Goal: Task Accomplishment & Management: Complete application form

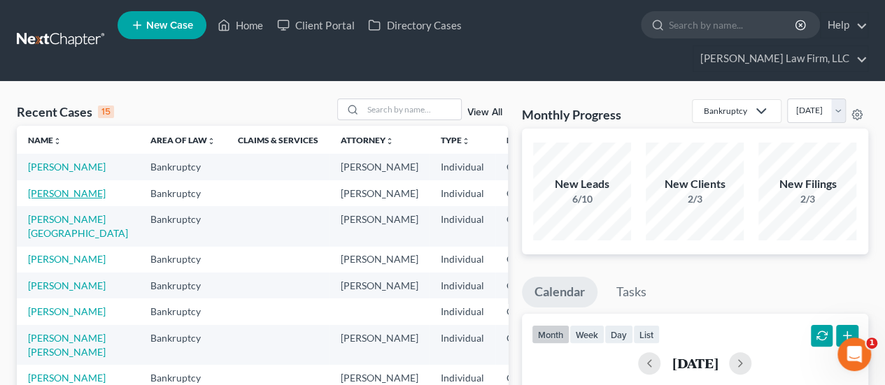
click at [45, 190] on link "[PERSON_NAME]" at bounding box center [67, 193] width 78 height 12
select select "2"
select select "3"
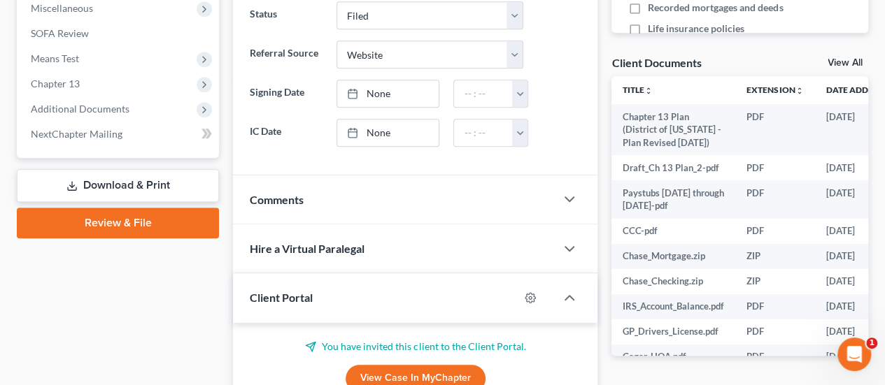
scroll to position [560, 0]
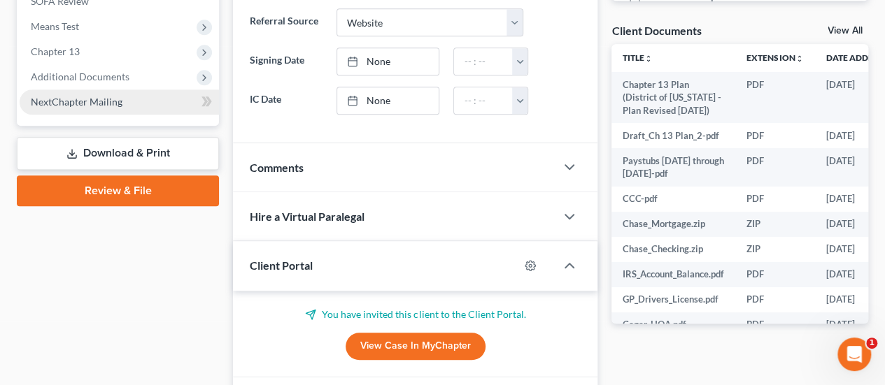
click at [121, 90] on link "NextChapter Mailing" at bounding box center [119, 102] width 199 height 25
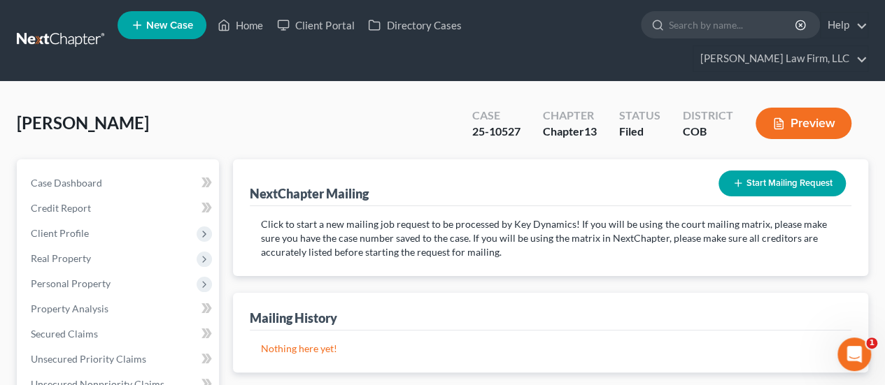
click at [794, 171] on button "Start Mailing Request" at bounding box center [781, 184] width 127 height 26
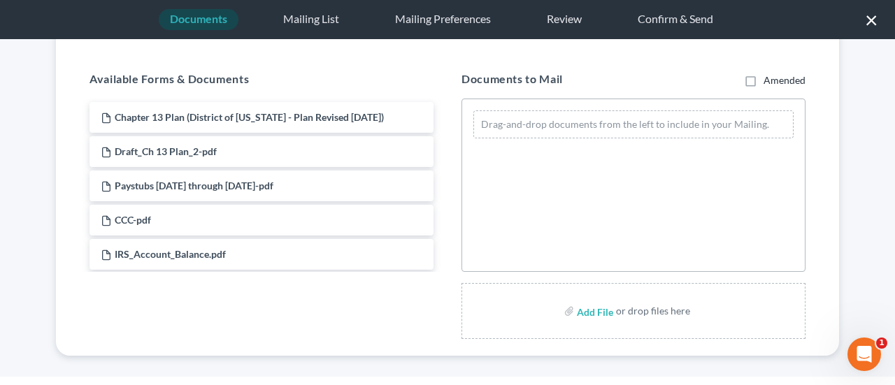
scroll to position [136, 0]
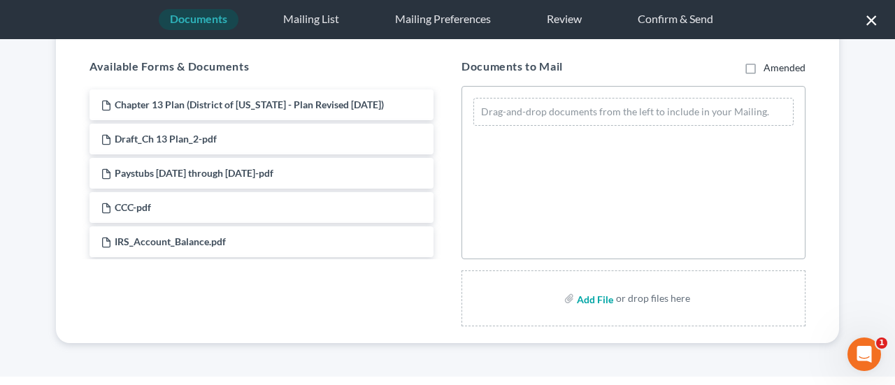
click at [581, 301] on input "file" at bounding box center [594, 298] width 34 height 25
type input "C:\fakepath\Fee App with Notice, Time Sheet, and Order.pdf"
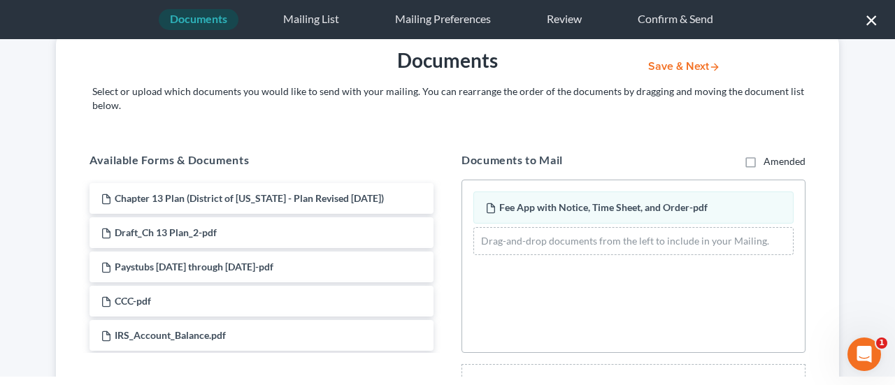
scroll to position [0, 0]
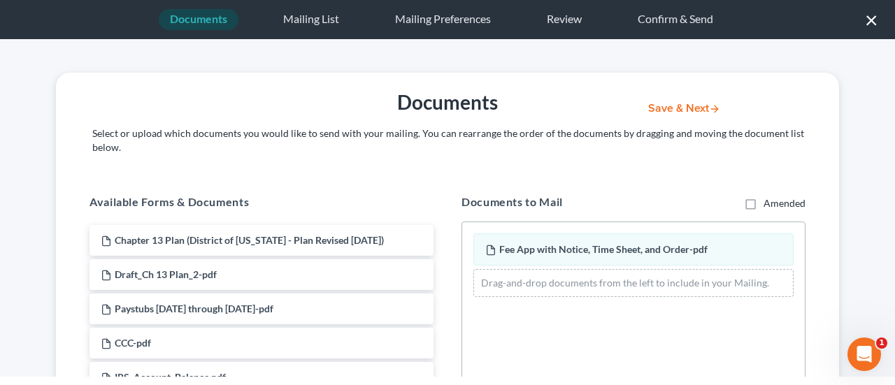
click at [660, 106] on button "Save & Next" at bounding box center [684, 109] width 94 height 12
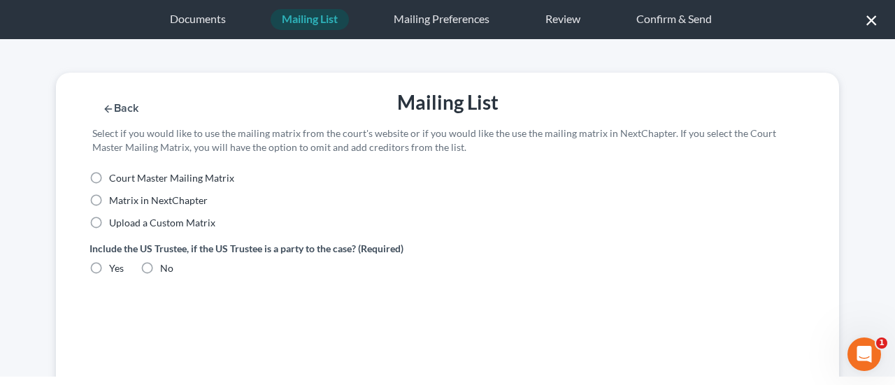
click at [109, 223] on label "Upload a Custom Matrix" at bounding box center [162, 223] width 106 height 14
click at [115, 223] on input "Upload a Custom Matrix" at bounding box center [119, 220] width 9 height 9
radio input "true"
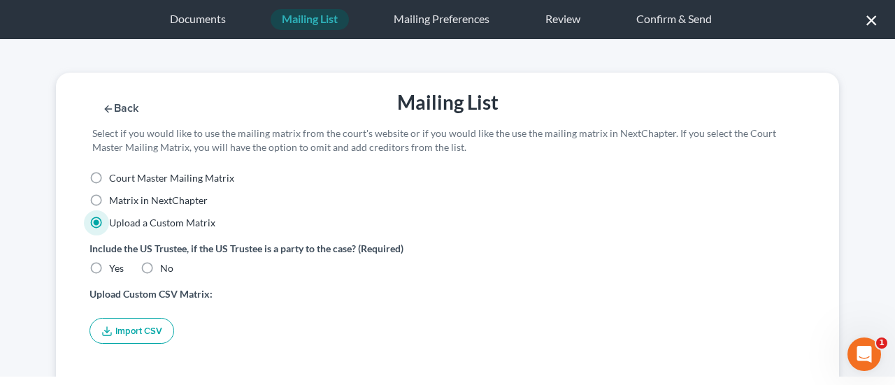
click at [109, 266] on label "Yes" at bounding box center [116, 269] width 15 height 14
click at [115, 266] on input "Yes" at bounding box center [119, 266] width 9 height 9
radio input "true"
click at [123, 331] on button "Import CSV" at bounding box center [132, 331] width 85 height 26
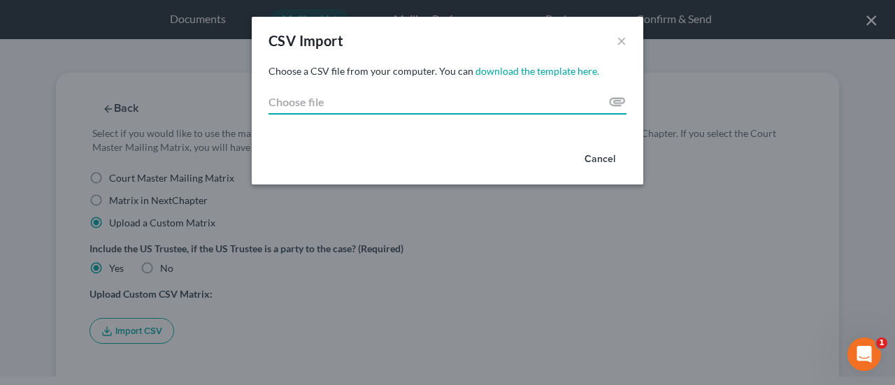
click at [316, 103] on input "Choose file" at bounding box center [448, 102] width 358 height 25
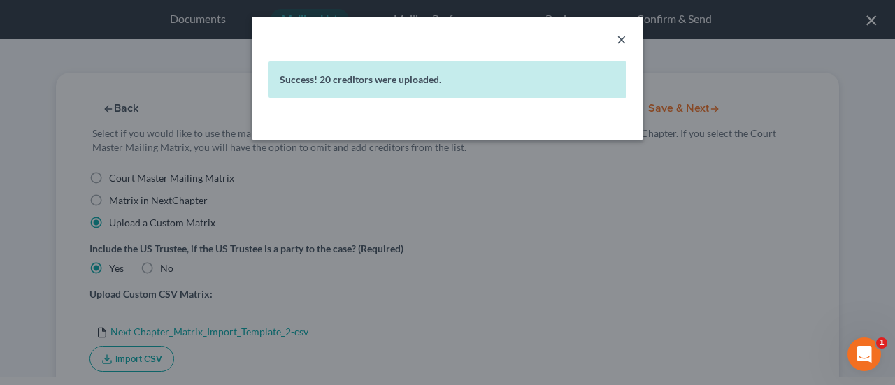
click at [623, 39] on button "×" at bounding box center [622, 39] width 10 height 17
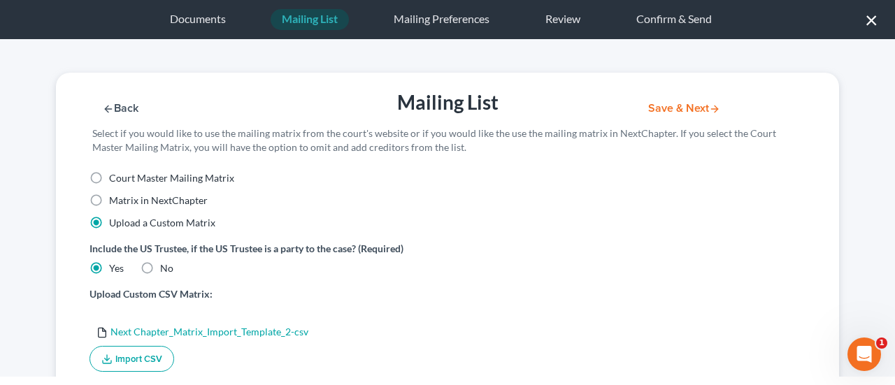
click at [660, 106] on button "Save & Next" at bounding box center [684, 109] width 94 height 12
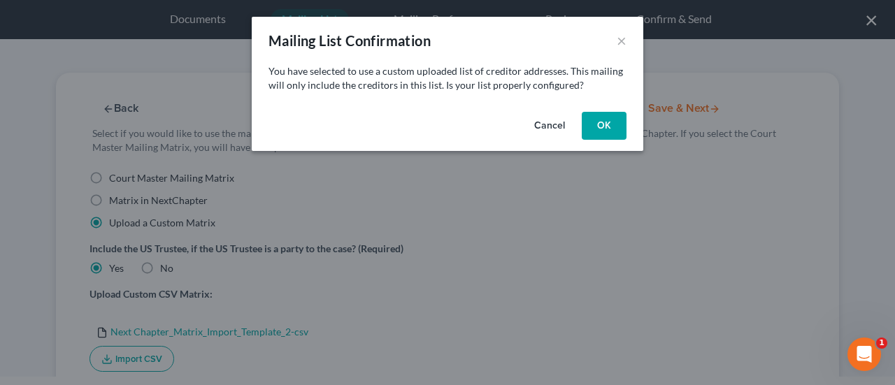
click at [614, 128] on button "OK" at bounding box center [604, 126] width 45 height 28
select select "5"
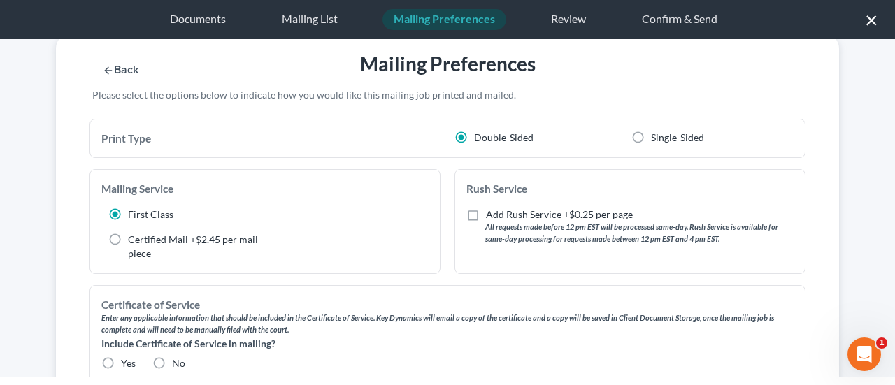
scroll to position [70, 0]
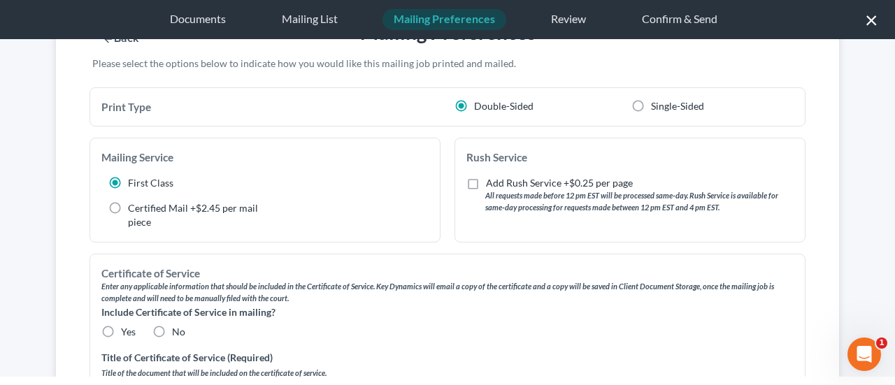
click at [121, 332] on label "Yes" at bounding box center [128, 332] width 15 height 14
click at [127, 332] on input "Yes" at bounding box center [131, 329] width 9 height 9
radio input "true"
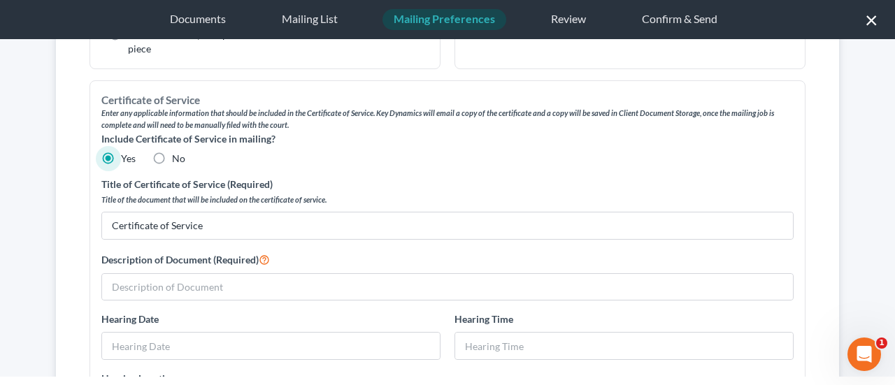
scroll to position [280, 0]
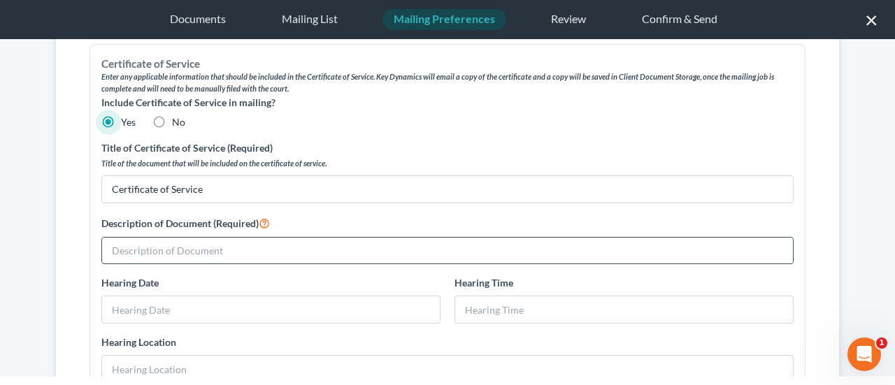
click at [226, 245] on input "text" at bounding box center [447, 251] width 691 height 27
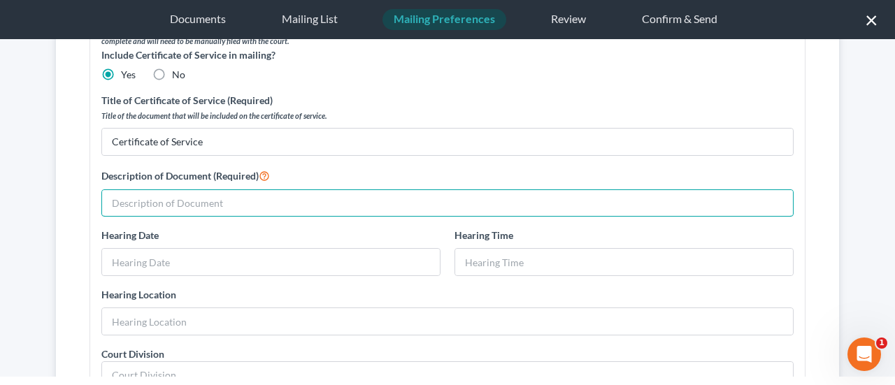
scroll to position [320, 0]
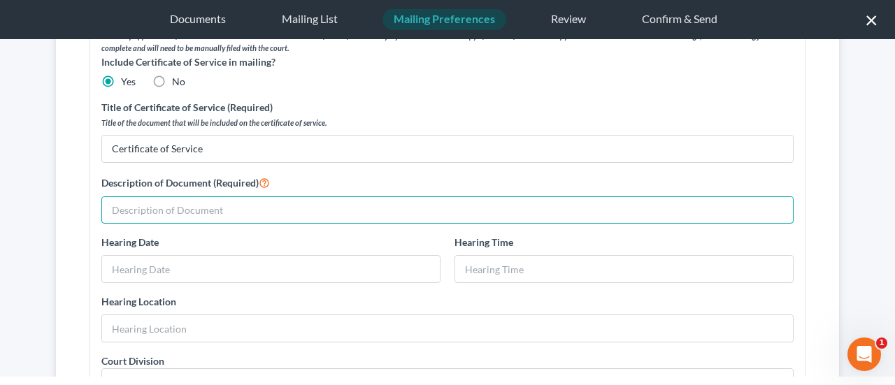
type input "L"
type input "Chapter 13 Long Form Fee App;lication, Notice, and Proposed Order"
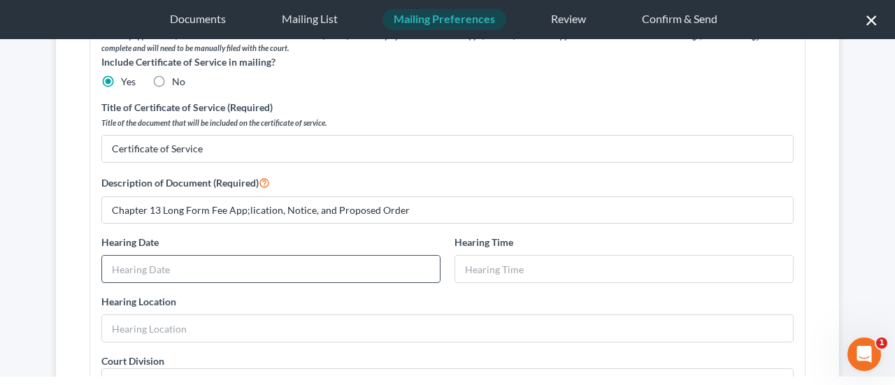
click at [309, 261] on input "text" at bounding box center [271, 269] width 338 height 27
type input "N/A"
click at [539, 271] on input "text" at bounding box center [624, 269] width 338 height 27
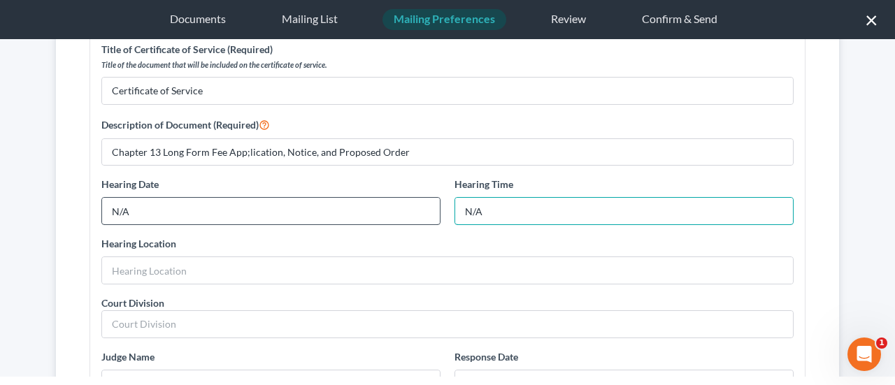
scroll to position [530, 0]
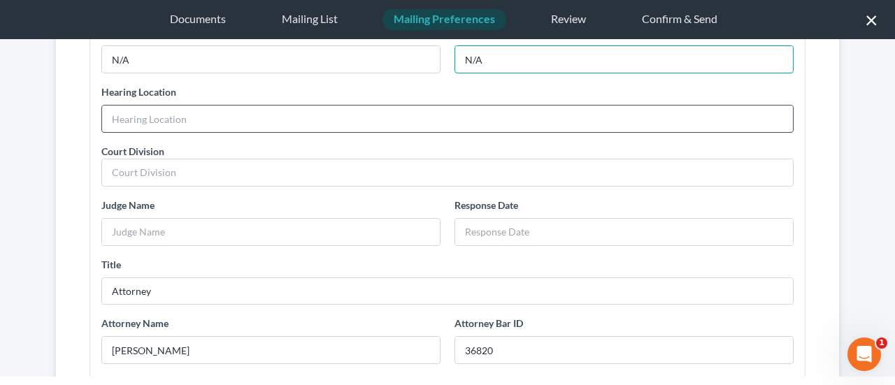
type input "N/A"
click at [187, 113] on input "text" at bounding box center [447, 119] width 691 height 27
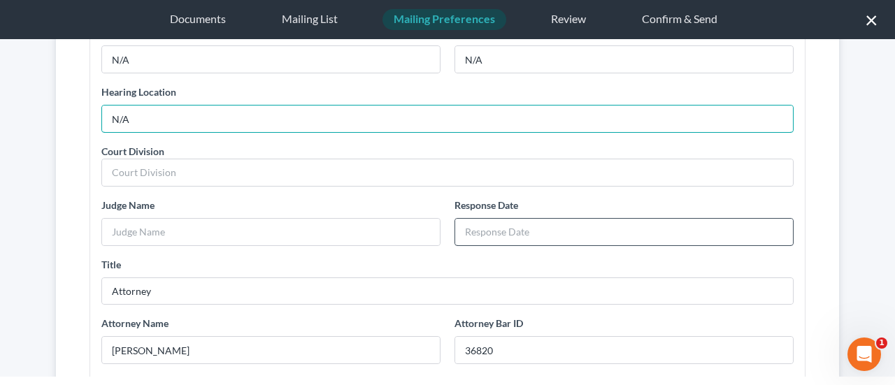
type input "N/A"
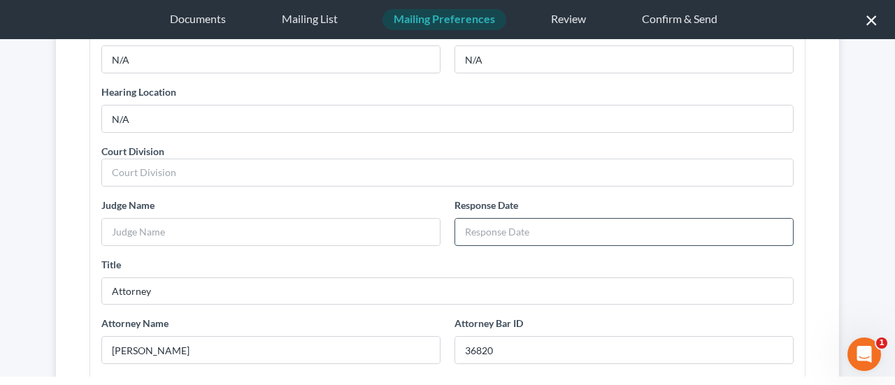
click at [481, 228] on input "text" at bounding box center [624, 232] width 338 height 27
type input "[DATE]"
click at [215, 229] on input "text" at bounding box center [271, 232] width 338 height 27
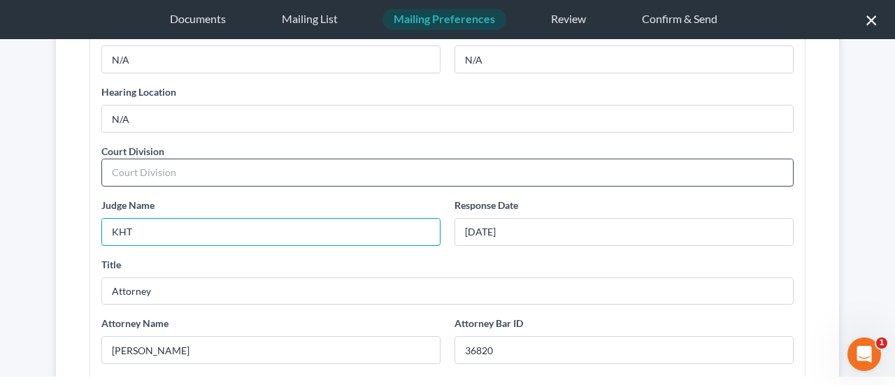
type input "KHT"
click at [324, 171] on input "text" at bounding box center [447, 172] width 691 height 27
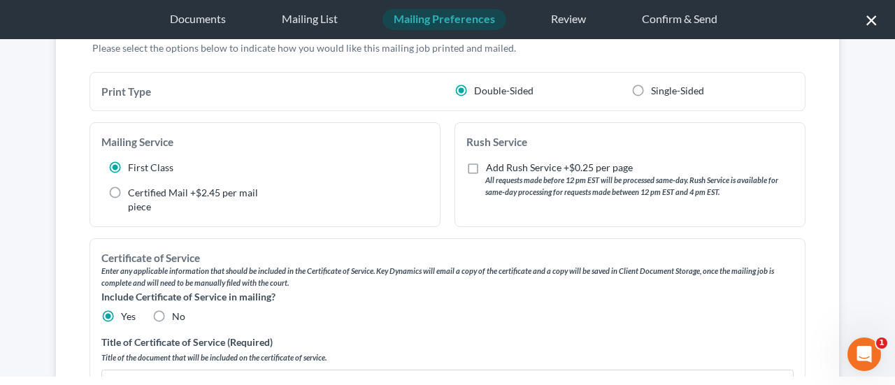
scroll to position [0, 0]
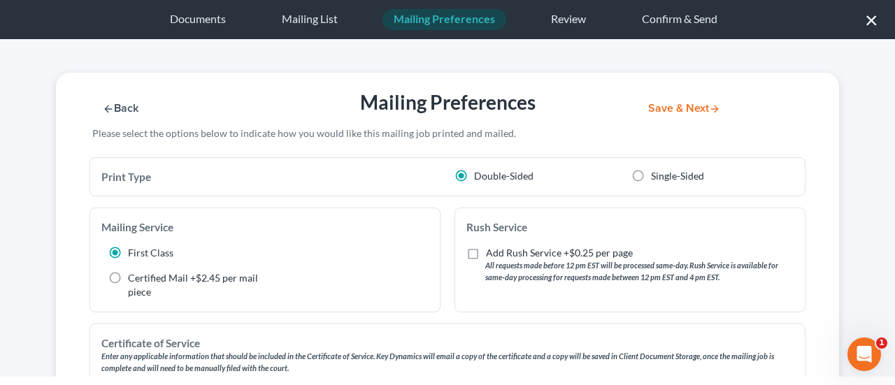
type input "Courtroom D"
click at [670, 106] on button "Save & Next" at bounding box center [684, 109] width 94 height 12
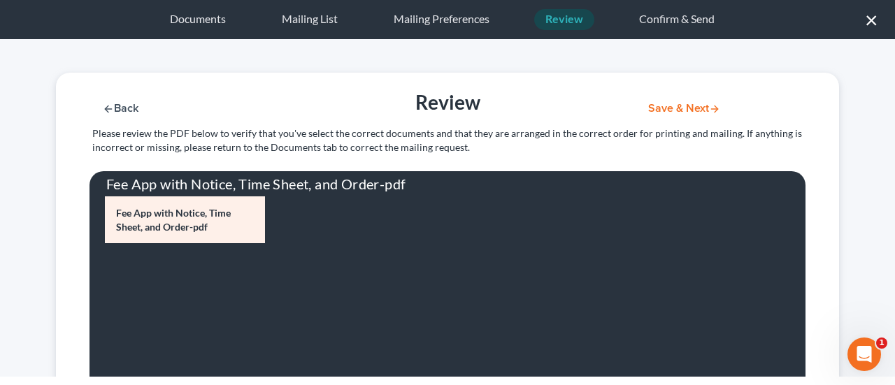
click at [667, 108] on button "Save & Next" at bounding box center [684, 109] width 94 height 12
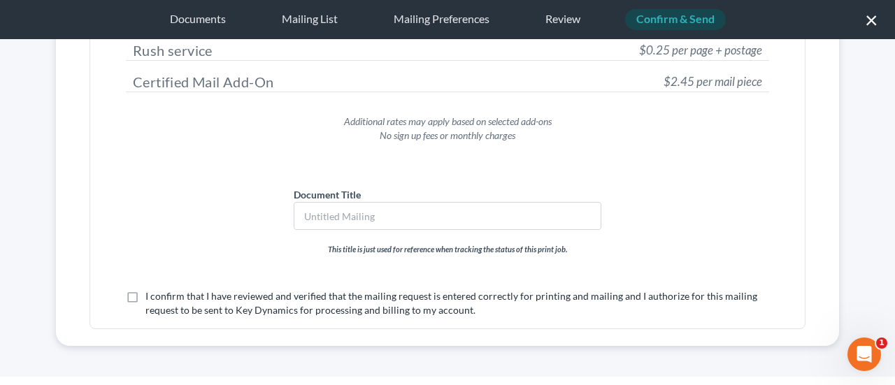
scroll to position [234, 0]
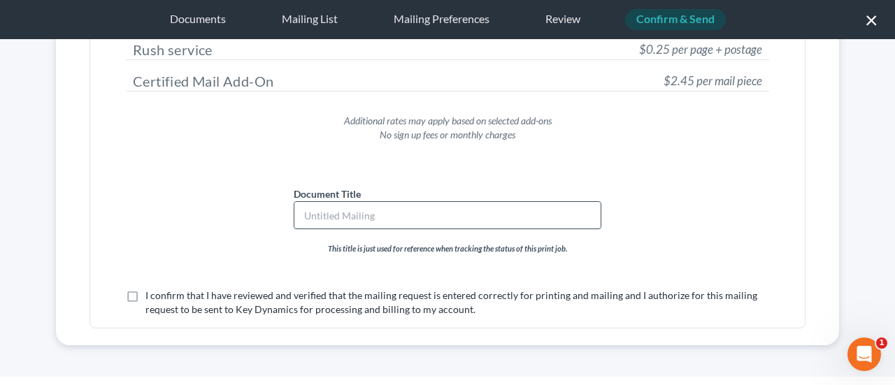
click at [454, 211] on input "text" at bounding box center [447, 215] width 306 height 27
type input "G Phenix Fee App"
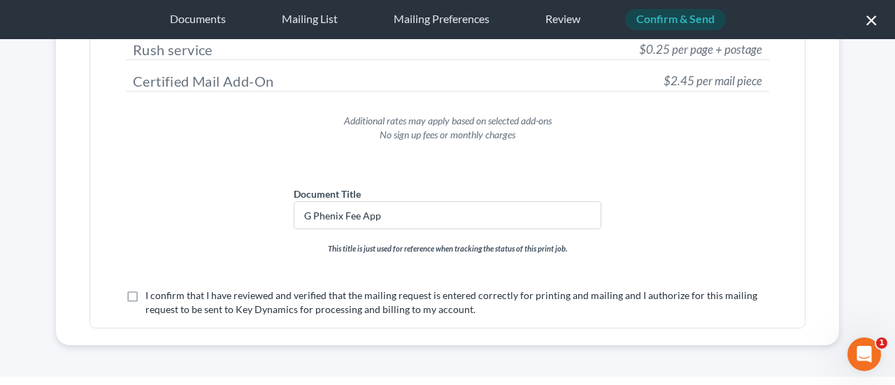
click at [145, 293] on label "I confirm that I have reviewed and verified that the mailing request is entered…" at bounding box center [457, 303] width 624 height 28
click at [151, 293] on input "I confirm that I have reviewed and verified that the mailing request is entered…" at bounding box center [155, 293] width 9 height 9
checkbox input "true"
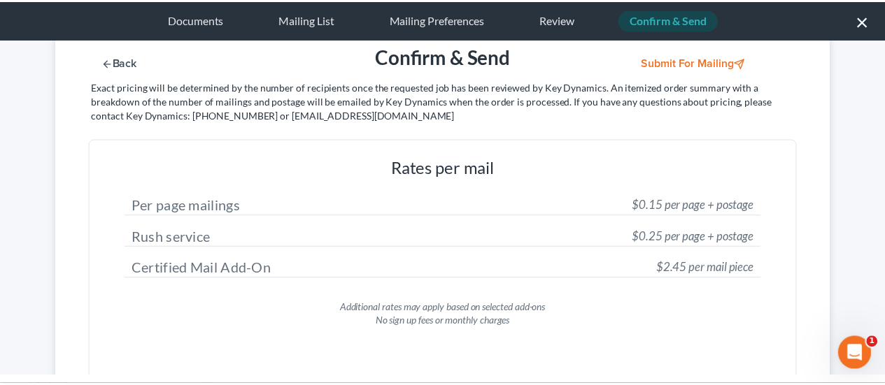
scroll to position [0, 0]
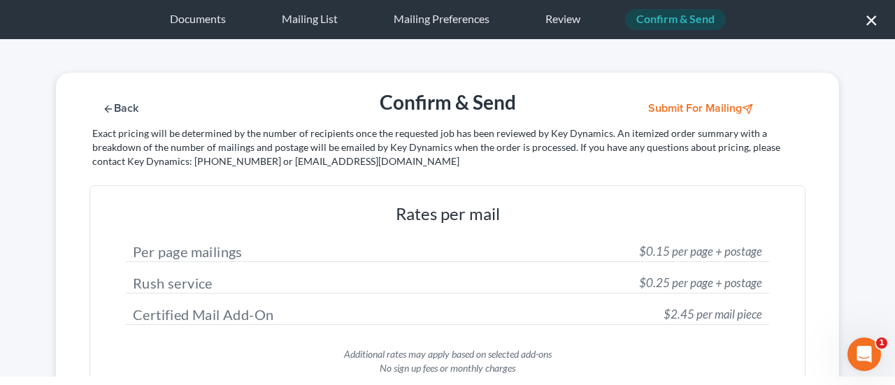
click at [718, 103] on button "Submit for Mailing" at bounding box center [702, 109] width 130 height 12
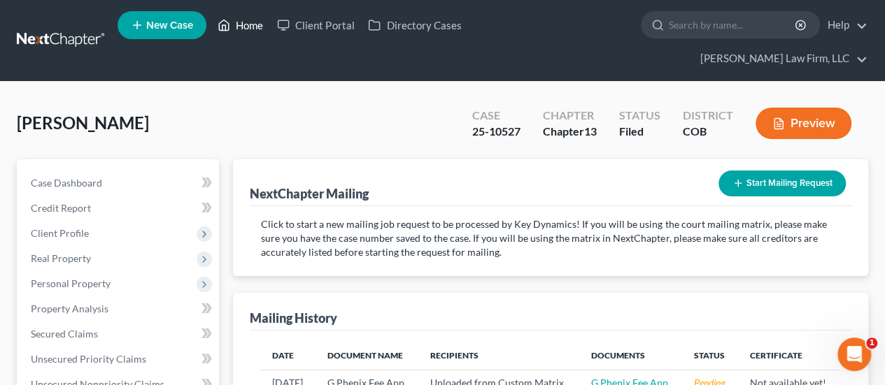
click at [252, 22] on link "Home" at bounding box center [240, 25] width 59 height 25
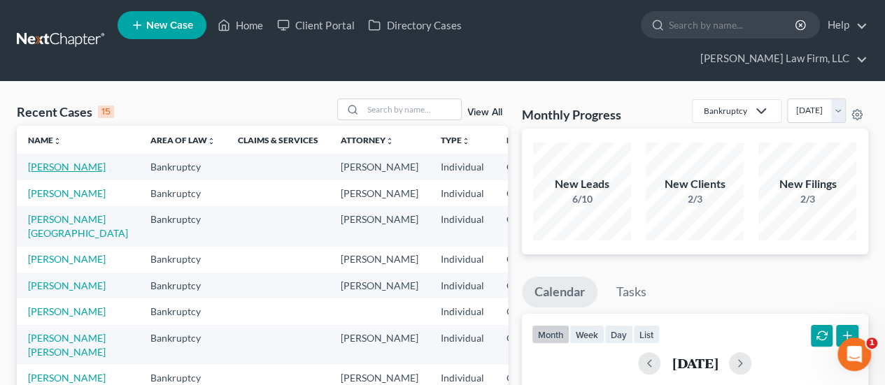
click at [48, 161] on link "[PERSON_NAME]" at bounding box center [67, 167] width 78 height 12
select select "2"
select select "3"
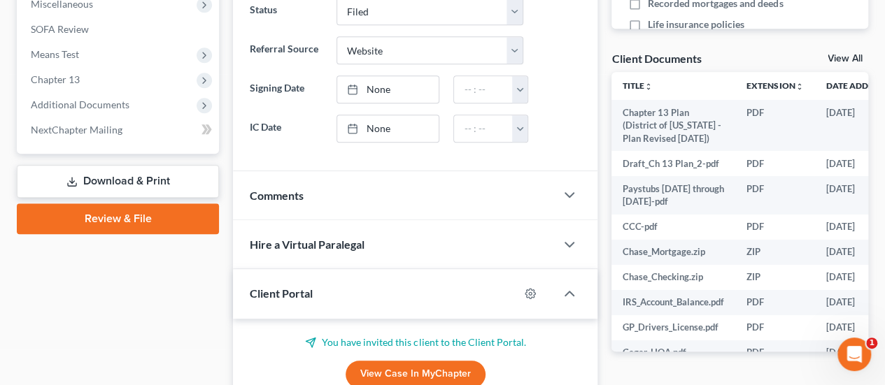
scroll to position [560, 0]
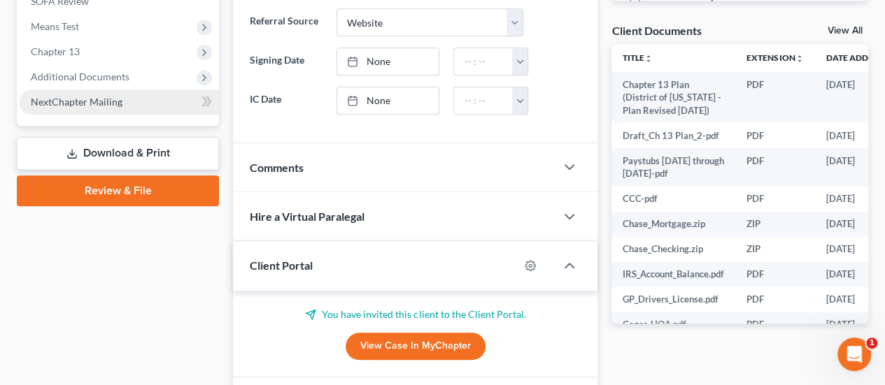
click at [124, 90] on link "NextChapter Mailing" at bounding box center [119, 102] width 199 height 25
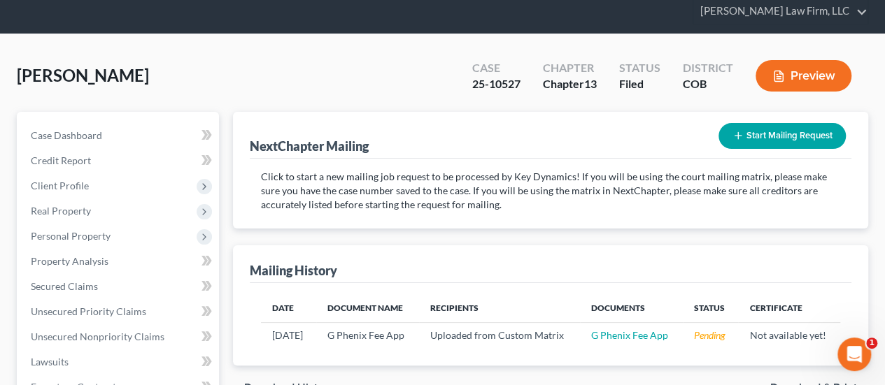
scroll to position [70, 0]
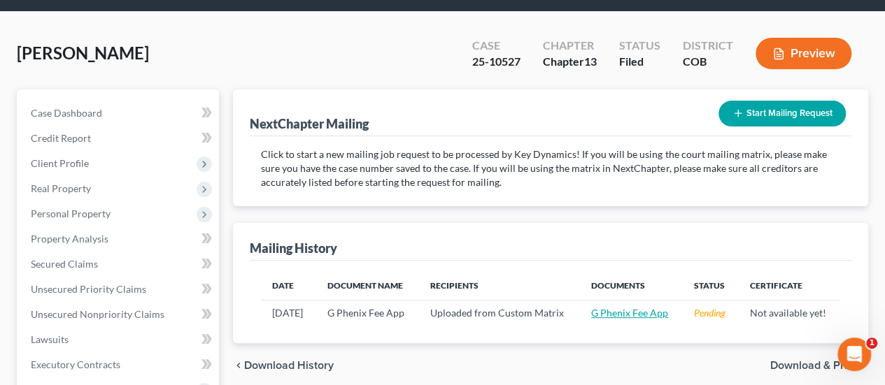
click at [638, 307] on link "G Phenix Fee App" at bounding box center [629, 313] width 77 height 12
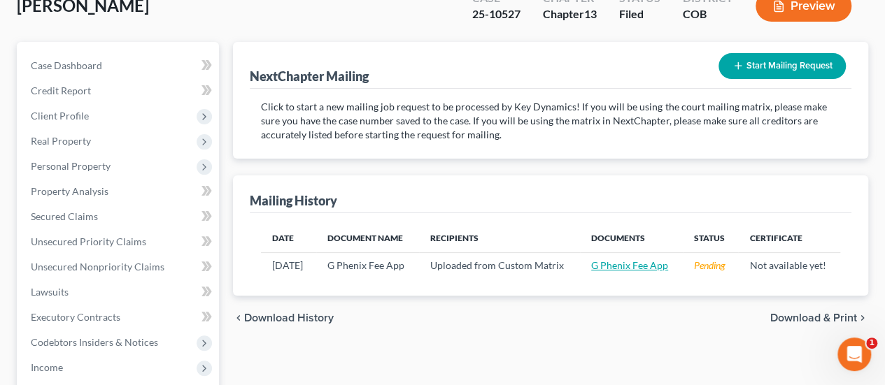
scroll to position [140, 0]
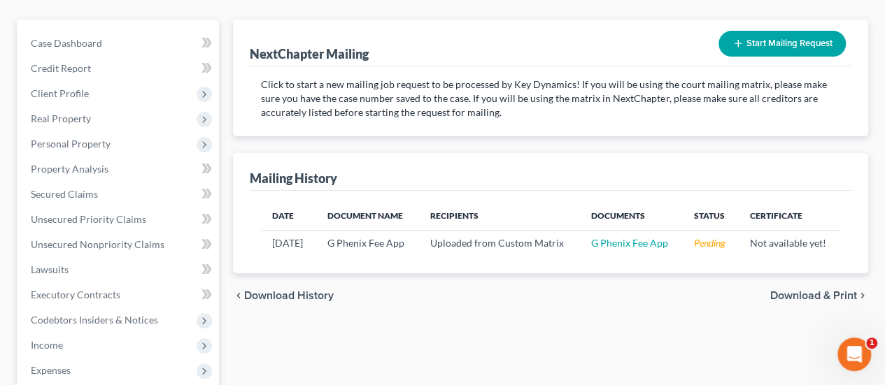
click at [786, 290] on span "Download & Print" at bounding box center [813, 295] width 87 height 11
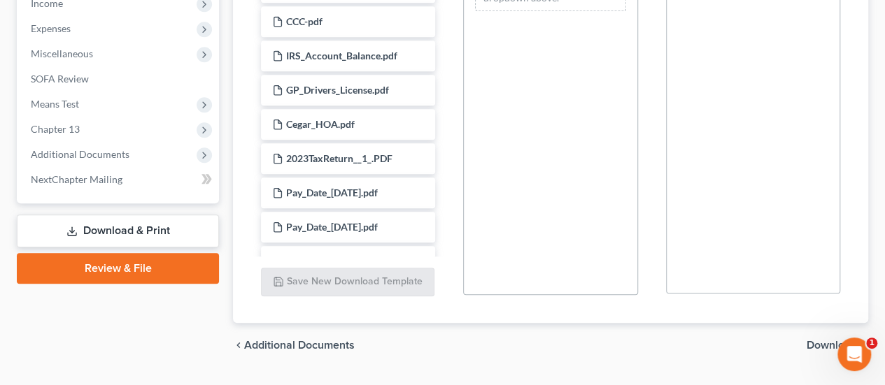
scroll to position [491, 0]
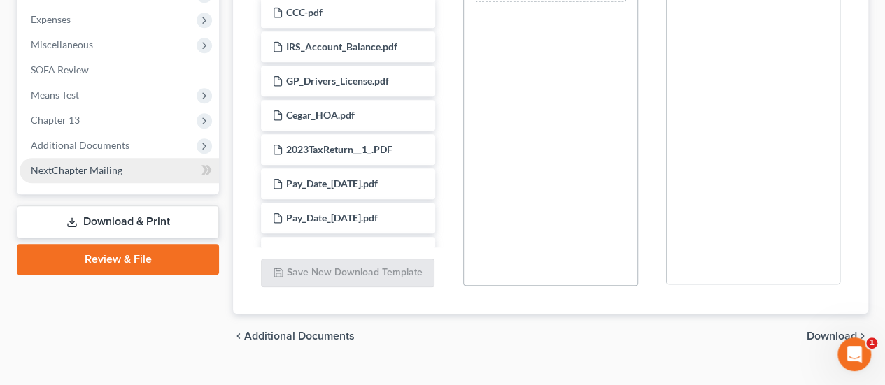
click at [104, 164] on span "NextChapter Mailing" at bounding box center [77, 170] width 92 height 12
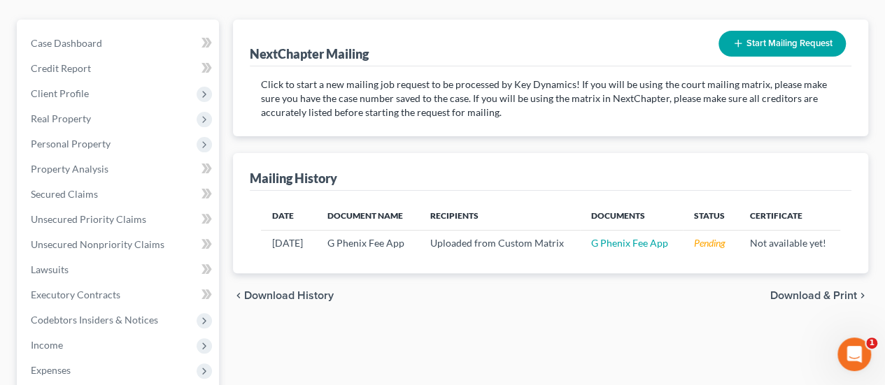
scroll to position [210, 0]
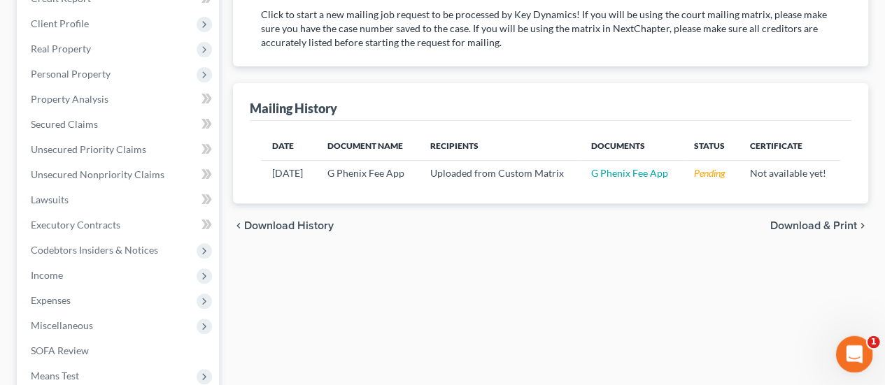
click at [844, 346] on div "Open Intercom Messenger" at bounding box center [852, 352] width 46 height 46
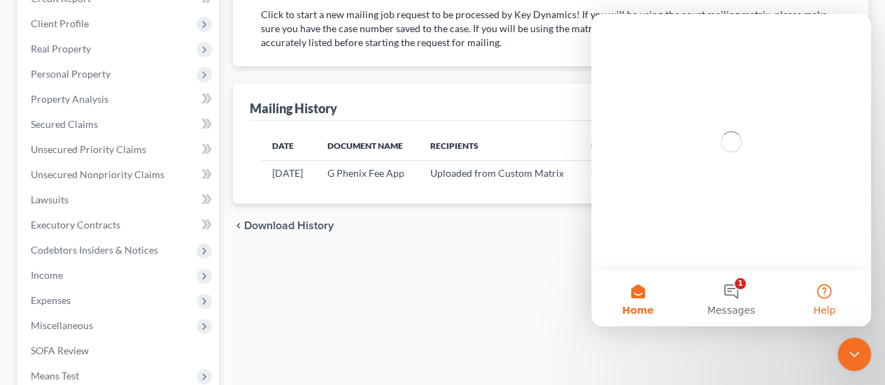
scroll to position [0, 0]
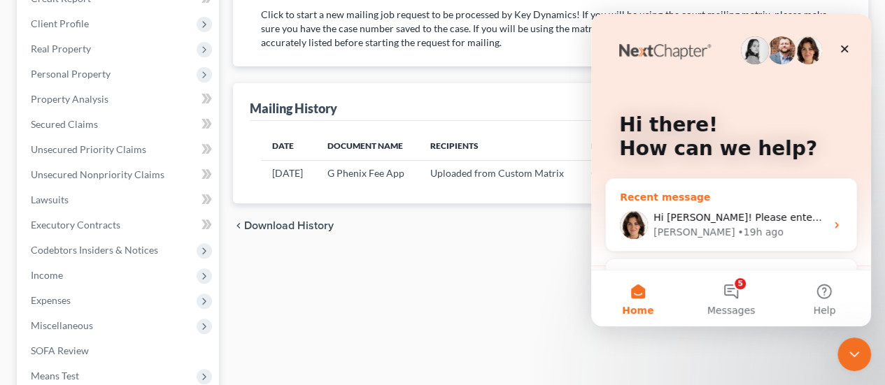
click at [734, 229] on div "[PERSON_NAME] • 19h ago" at bounding box center [739, 232] width 172 height 15
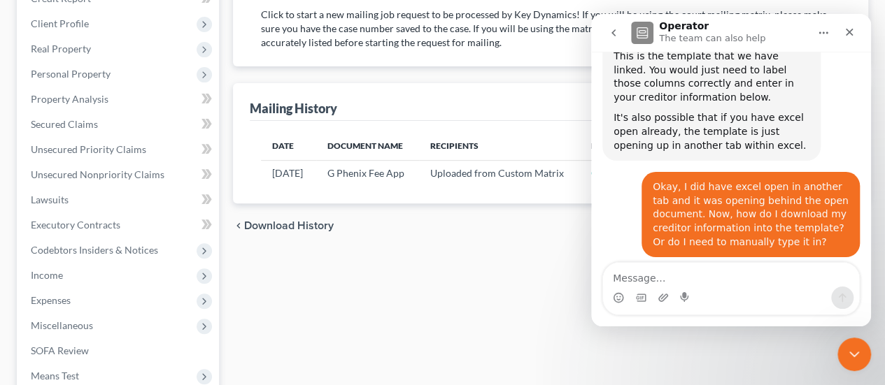
scroll to position [2075, 0]
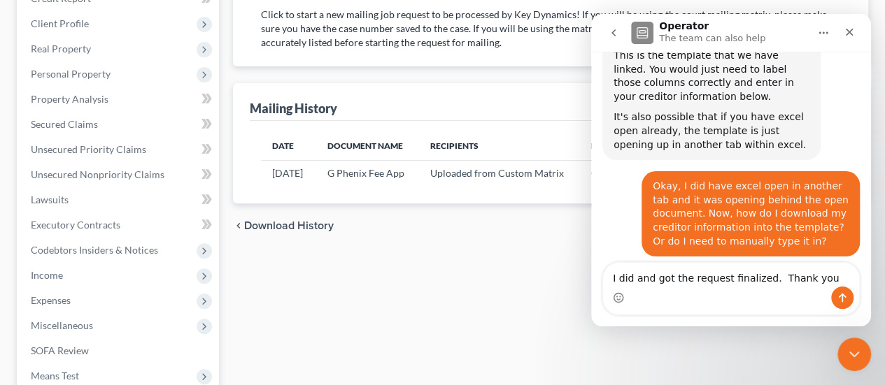
type textarea "I did and got the request finalized. Thank you!"
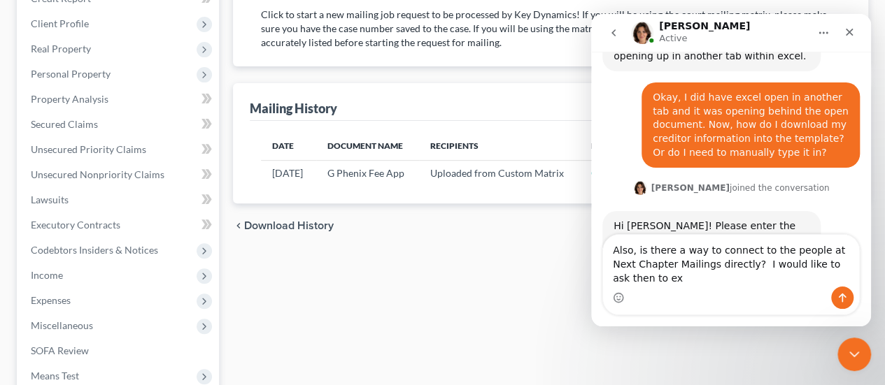
scroll to position [2196, 0]
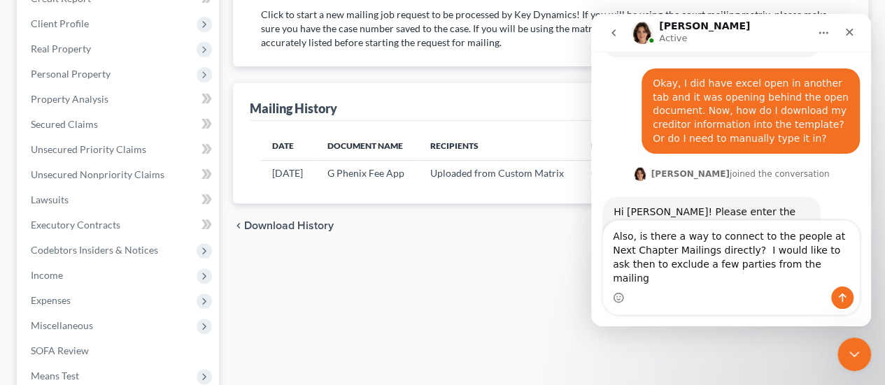
type textarea "Also, is there a way to connect to the people at Next Chapter Mailings directly…"
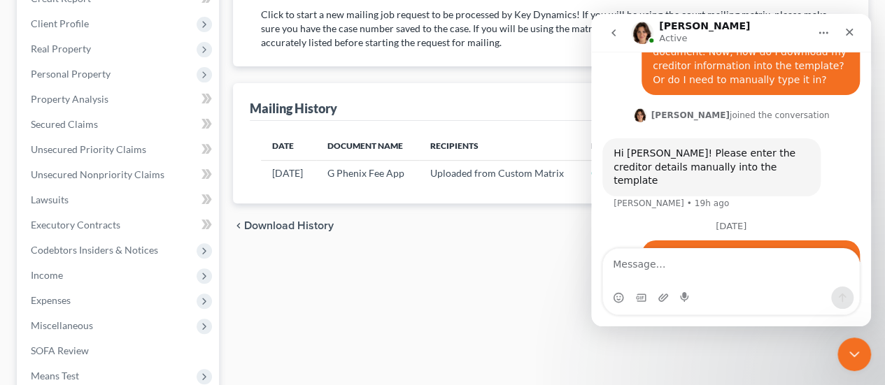
scroll to position [2241, 0]
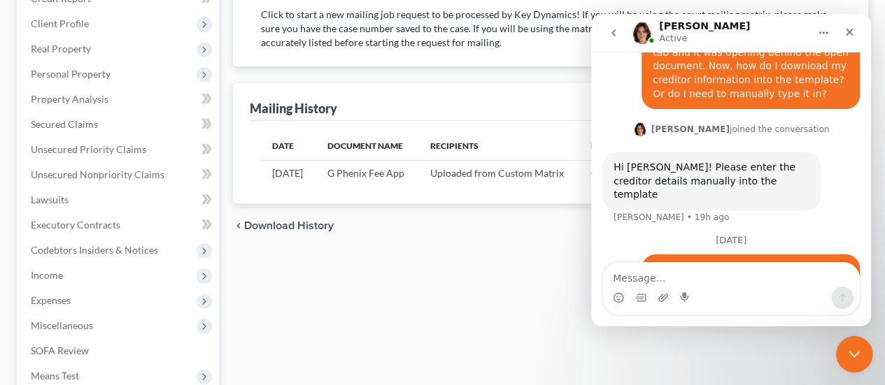
click at [850, 353] on icon "Close Intercom Messenger" at bounding box center [852, 353] width 10 height 6
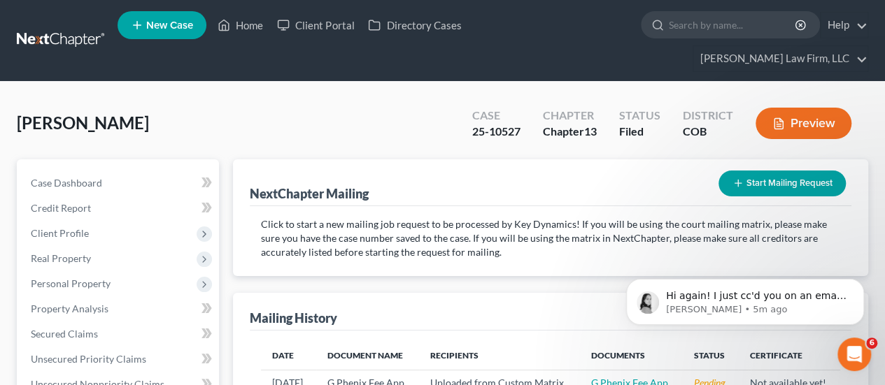
scroll to position [2452, 0]
drag, startPoint x: 848, startPoint y: 348, endPoint x: 1674, endPoint y: 669, distance: 886.3
click at [846, 346] on icon "Open Intercom Messenger" at bounding box center [852, 352] width 23 height 23
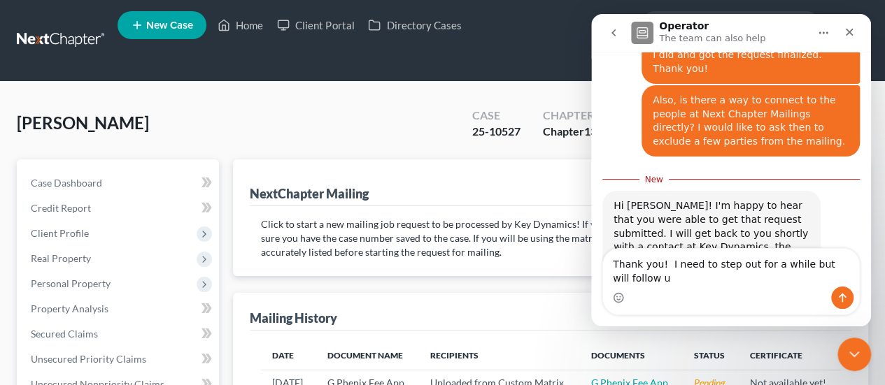
scroll to position [2437, 0]
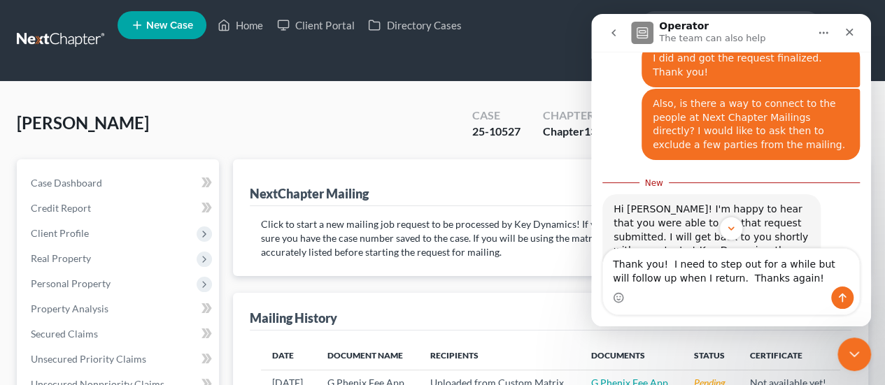
type textarea "Thank you! I need to step out for a while but will follow up when I return. Tha…"
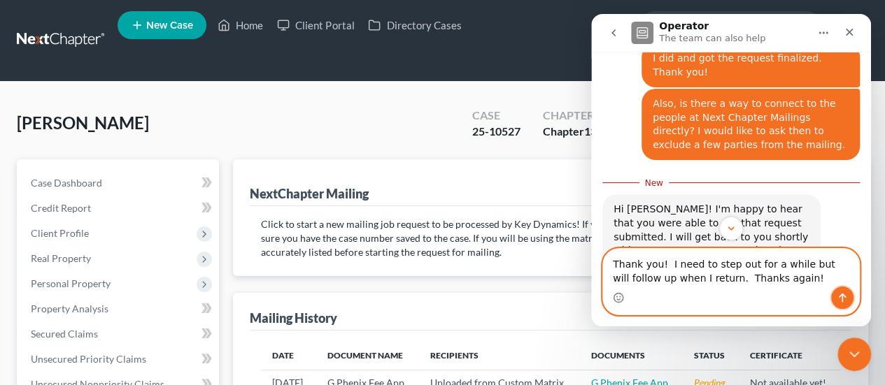
click at [841, 297] on icon "Send a message…" at bounding box center [842, 297] width 11 height 11
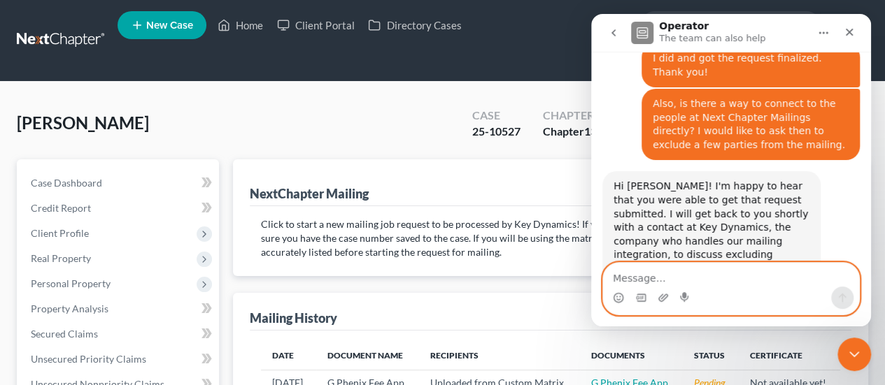
scroll to position [2507, 0]
